Goal: Check status: Check status

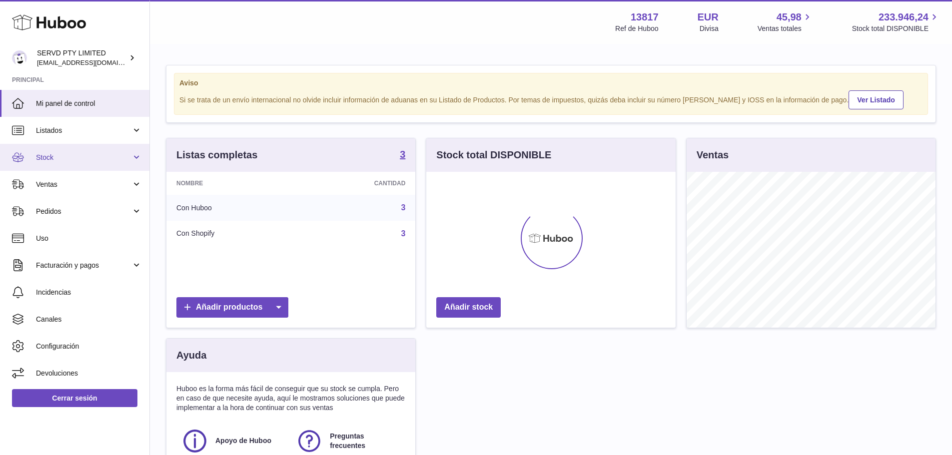
scroll to position [156, 249]
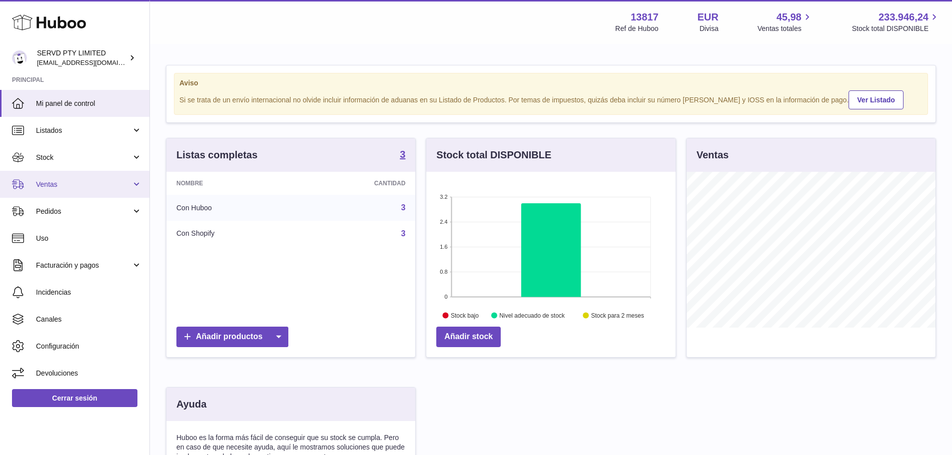
click at [56, 188] on span "Ventas" at bounding box center [83, 184] width 95 height 9
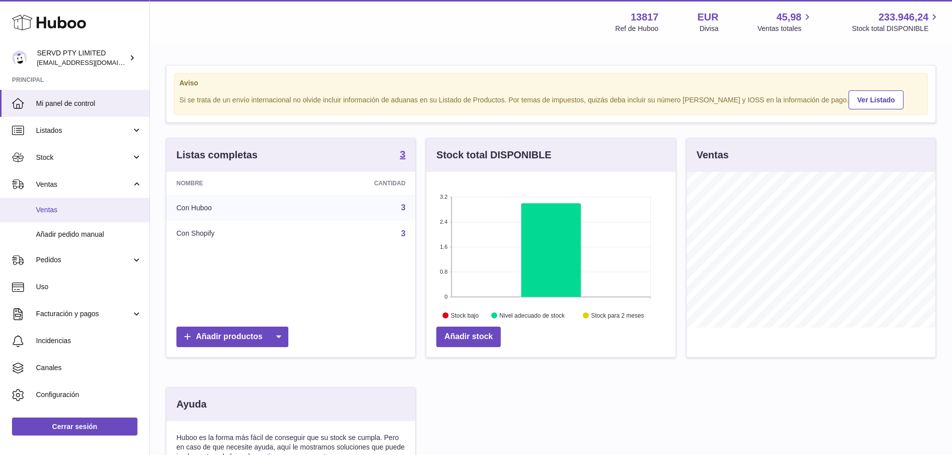
click at [49, 210] on span "Ventas" at bounding box center [89, 209] width 106 height 9
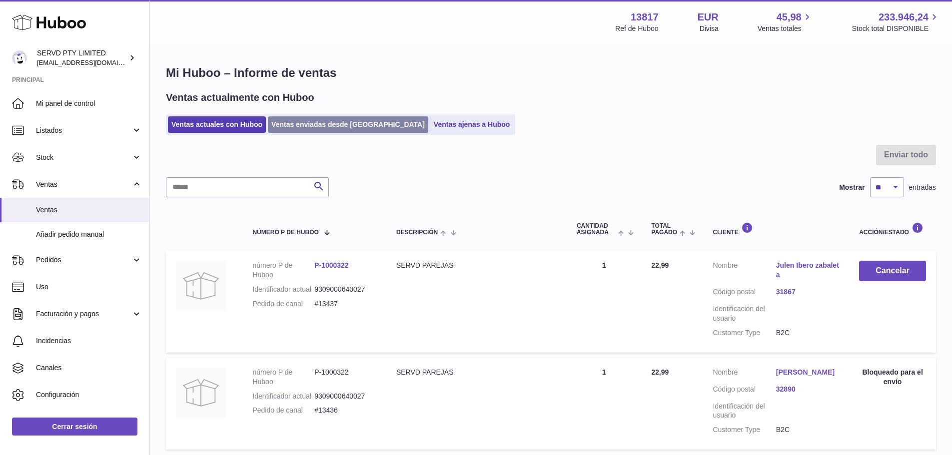
click at [345, 128] on link "Ventas enviadas desde Huboo" at bounding box center [348, 124] width 160 height 16
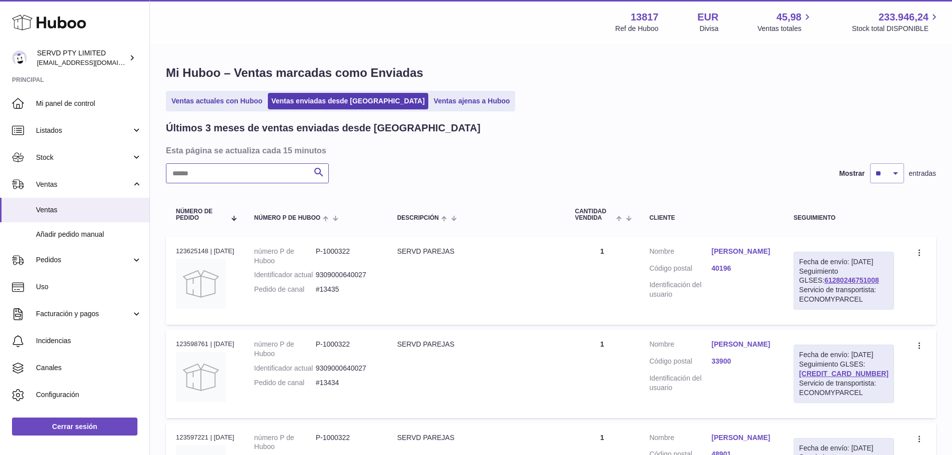
click at [265, 169] on input "text" at bounding box center [247, 173] width 163 height 20
paste input "**********"
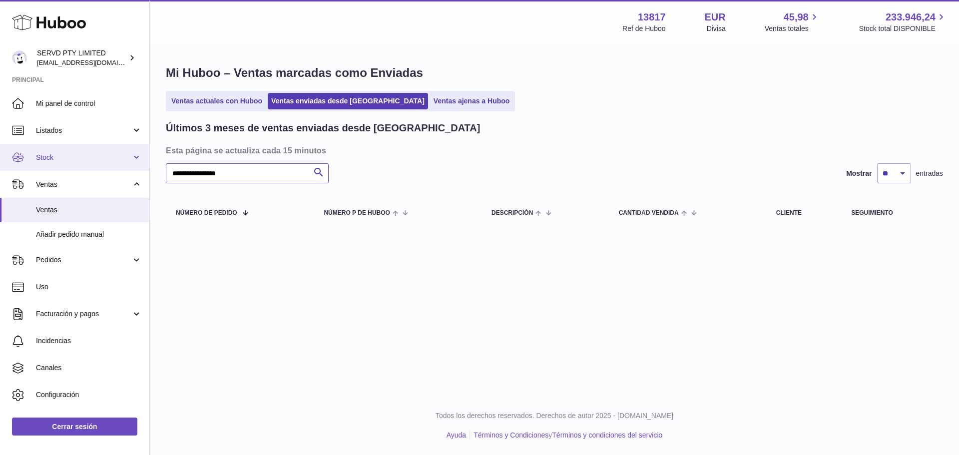
drag, startPoint x: 263, startPoint y: 172, endPoint x: 108, endPoint y: 164, distance: 155.5
click at [108, 163] on div "Huboo SERVD PTY LIMITED [EMAIL_ADDRESS][DOMAIN_NAME] Principal Mi panel de cont…" at bounding box center [479, 227] width 959 height 455
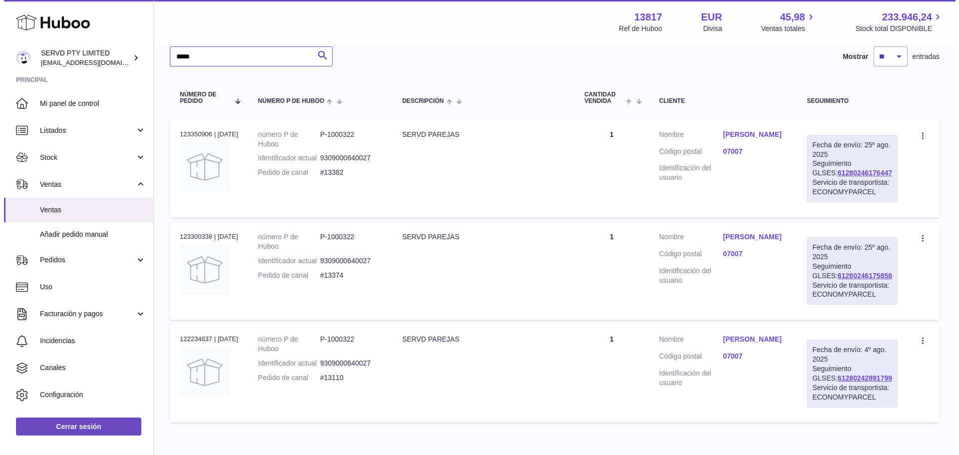
scroll to position [150, 0]
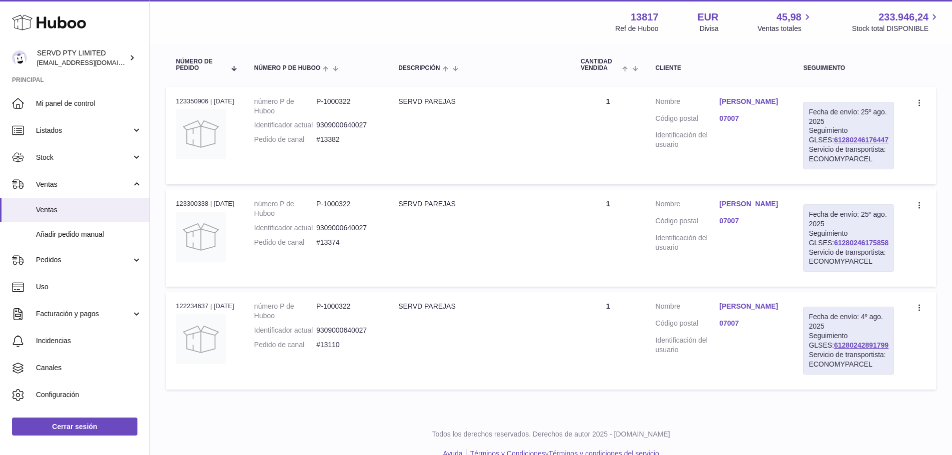
type input "*****"
click at [743, 209] on link "[PERSON_NAME]" at bounding box center [751, 203] width 64 height 9
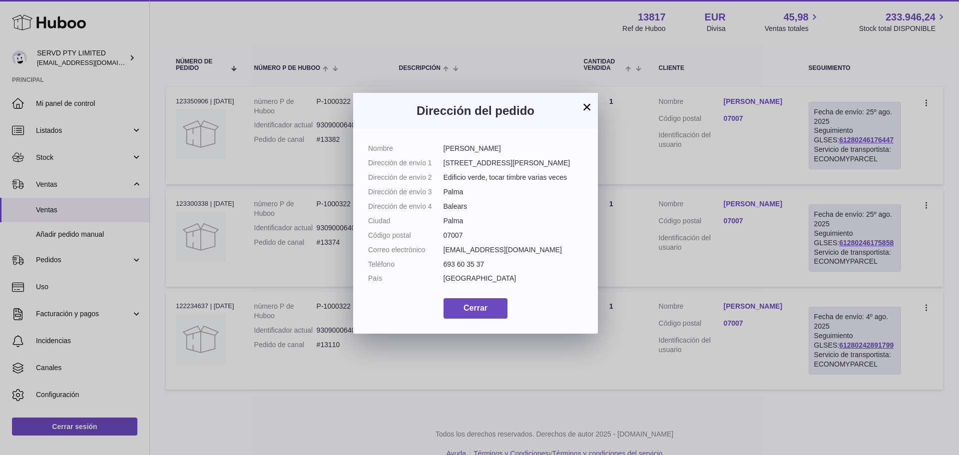
click at [588, 106] on button "×" at bounding box center [587, 107] width 12 height 12
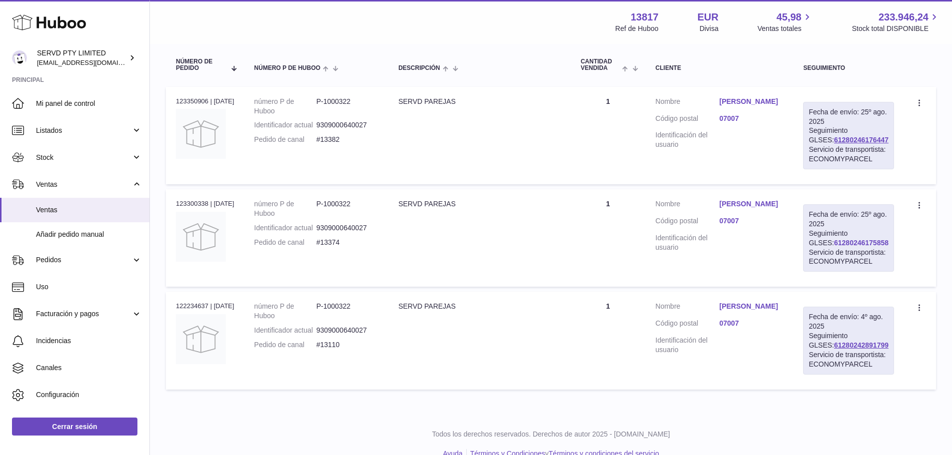
drag, startPoint x: 883, startPoint y: 269, endPoint x: 822, endPoint y: 272, distance: 61.0
click at [822, 272] on div "Fecha de envío: [DATE] Seguimiento GLSES: 61280246175858 Servicio de transporti…" at bounding box center [848, 237] width 91 height 67
copy link "61280246175858"
drag, startPoint x: 343, startPoint y: 271, endPoint x: 325, endPoint y: 271, distance: 17.5
click at [325, 247] on dd "#13374" at bounding box center [347, 242] width 62 height 9
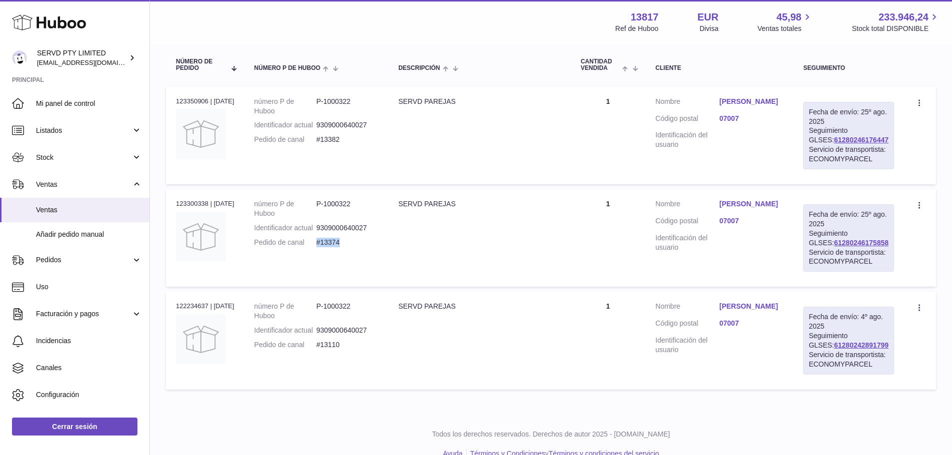
copy dd "#13374"
click at [750, 209] on link "[PERSON_NAME]" at bounding box center [751, 203] width 64 height 9
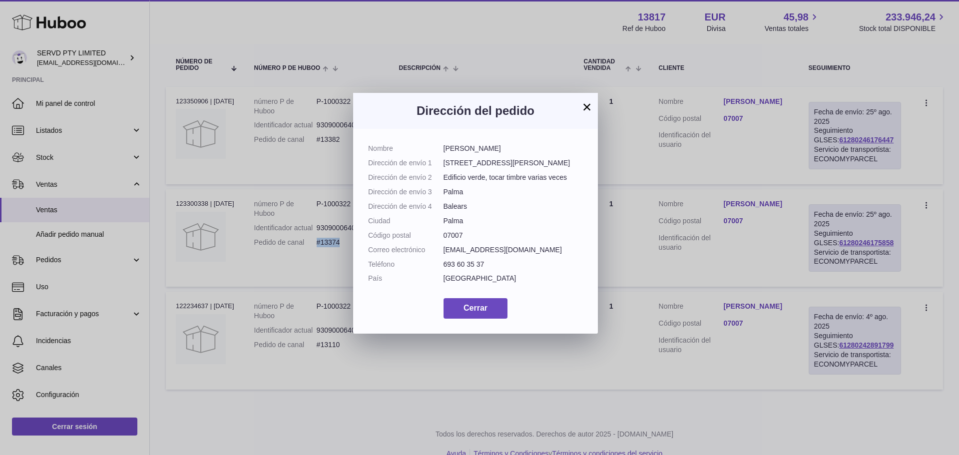
drag, startPoint x: 514, startPoint y: 147, endPoint x: 441, endPoint y: 152, distance: 73.6
click at [441, 152] on dl "Nombre [PERSON_NAME] Dirección de envío 1 [STREET_ADDRESS][PERSON_NAME] Direcci…" at bounding box center [475, 216] width 215 height 144
copy dl "[PERSON_NAME]"
